Goal: Check status: Check status

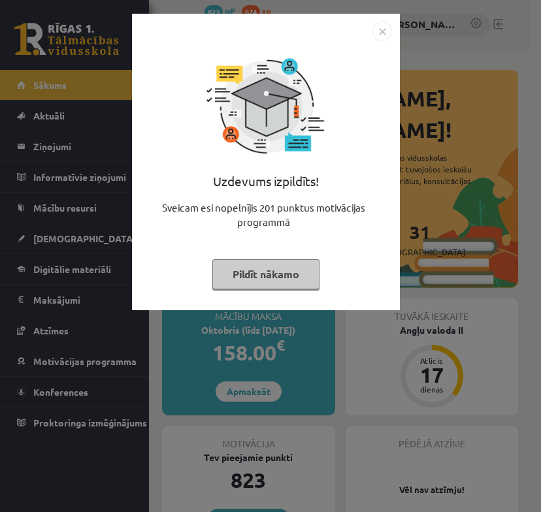
click at [261, 275] on button "Pildīt nākamo" at bounding box center [265, 274] width 107 height 30
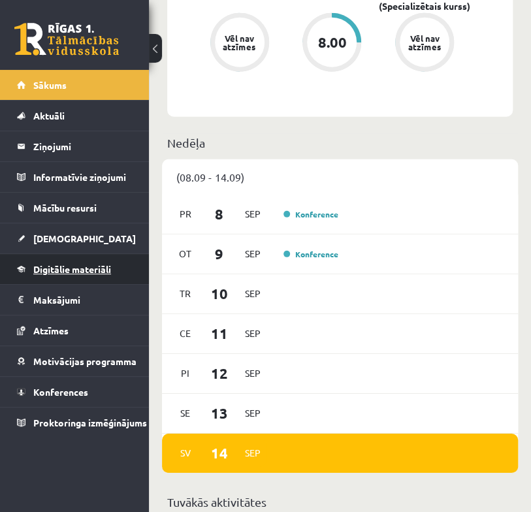
scroll to position [1111, 0]
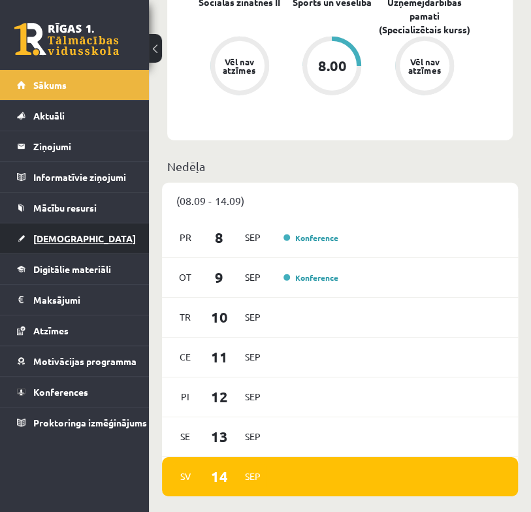
click at [58, 233] on span "[DEMOGRAPHIC_DATA]" at bounding box center [84, 239] width 103 height 12
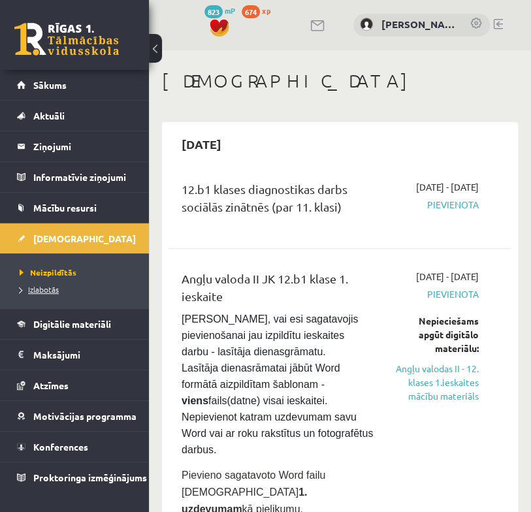
click at [48, 290] on span "Izlabotās" at bounding box center [39, 289] width 39 height 10
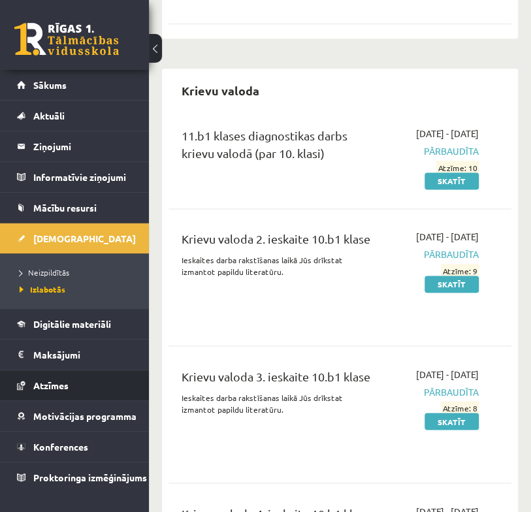
scroll to position [457, 0]
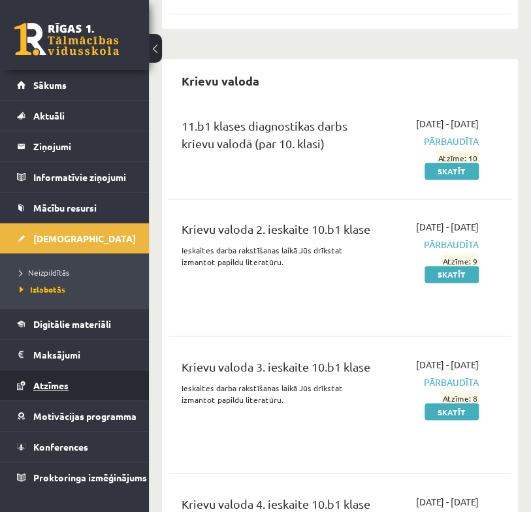
click at [46, 385] on span "Atzīmes" at bounding box center [50, 386] width 35 height 12
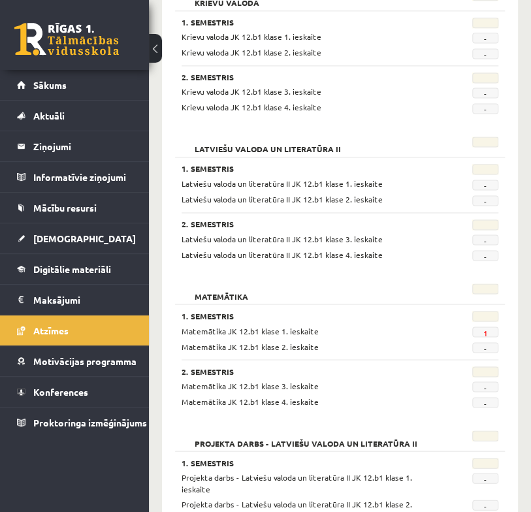
scroll to position [562, 0]
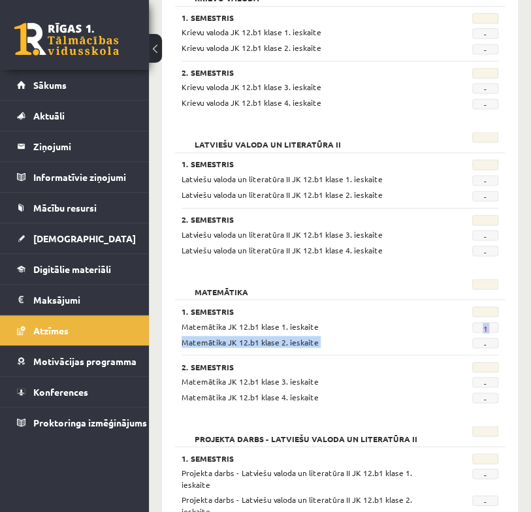
drag, startPoint x: 498, startPoint y: 324, endPoint x: 478, endPoint y: 333, distance: 22.6
click at [478, 333] on div "Matemātika JK 12.b1 klase 1. ieskaite 1 Matemātika JK 12.b1 klase 2. ieskaite -" at bounding box center [340, 334] width 317 height 28
click at [459, 329] on div "Matemātika JK 12.b1 klase 1. ieskaite 1 Matemātika JK 12.b1 klase 2. ieskaite -" at bounding box center [340, 334] width 317 height 28
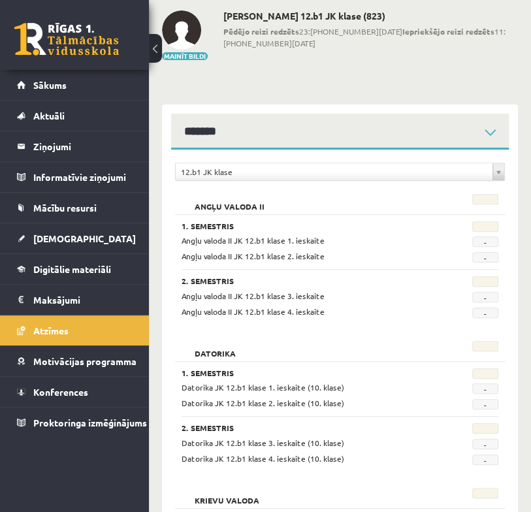
scroll to position [65, 0]
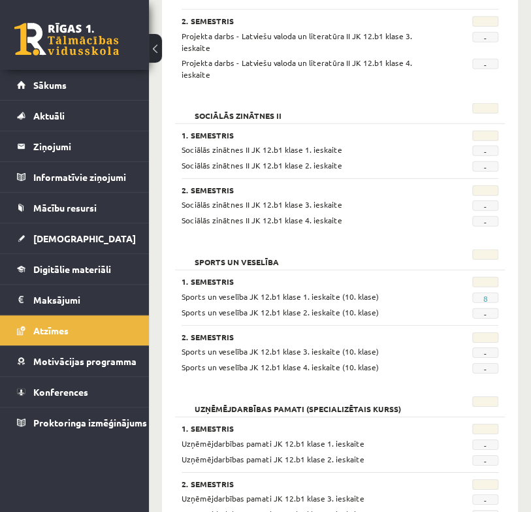
scroll to position [1085, 0]
